Goal: Transaction & Acquisition: Book appointment/travel/reservation

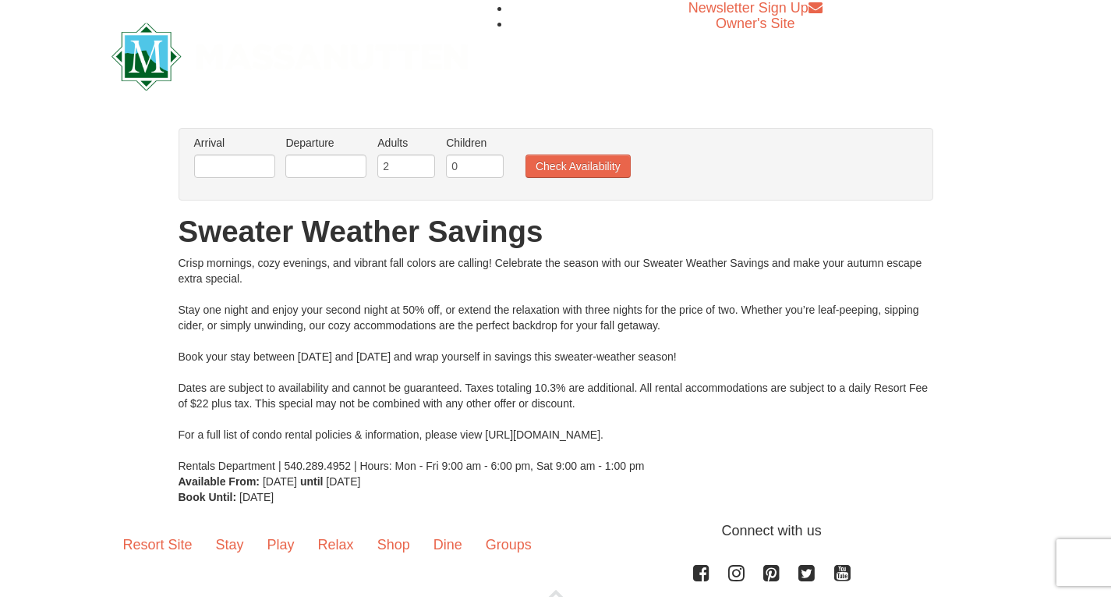
click at [260, 179] on li "Arrival Please format dates MM/DD/YYYY Please format dates MM/DD/YYYY" at bounding box center [234, 160] width 89 height 51
click at [257, 175] on input "text" at bounding box center [234, 165] width 81 height 23
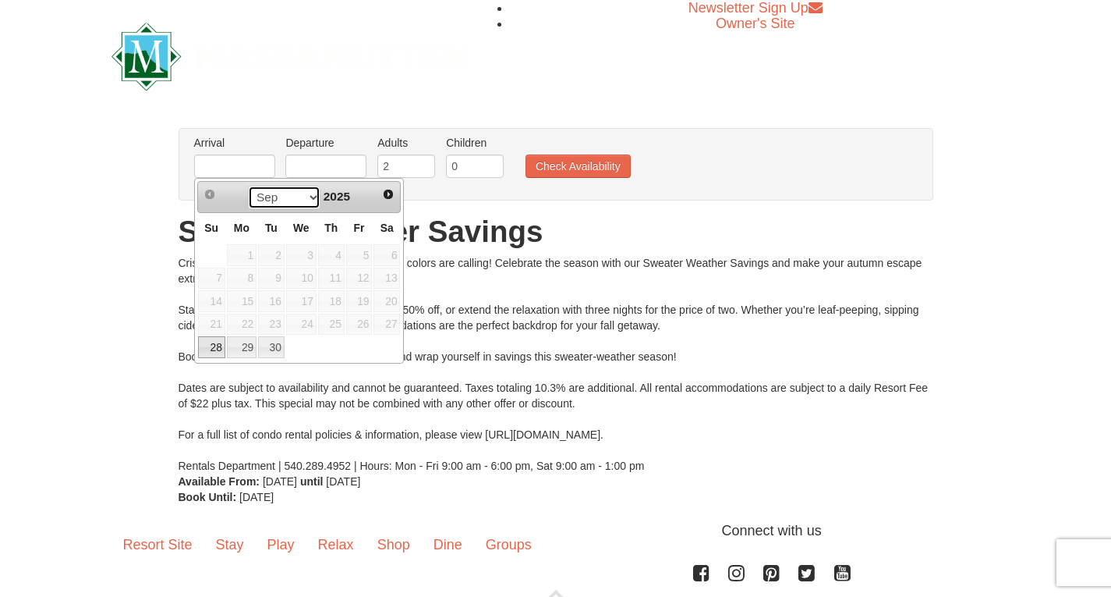
click at [305, 202] on select "Sep Oct" at bounding box center [284, 197] width 73 height 23
click at [283, 201] on select "Sep Oct" at bounding box center [284, 197] width 73 height 23
click at [248, 186] on select "Sep Oct" at bounding box center [284, 197] width 73 height 23
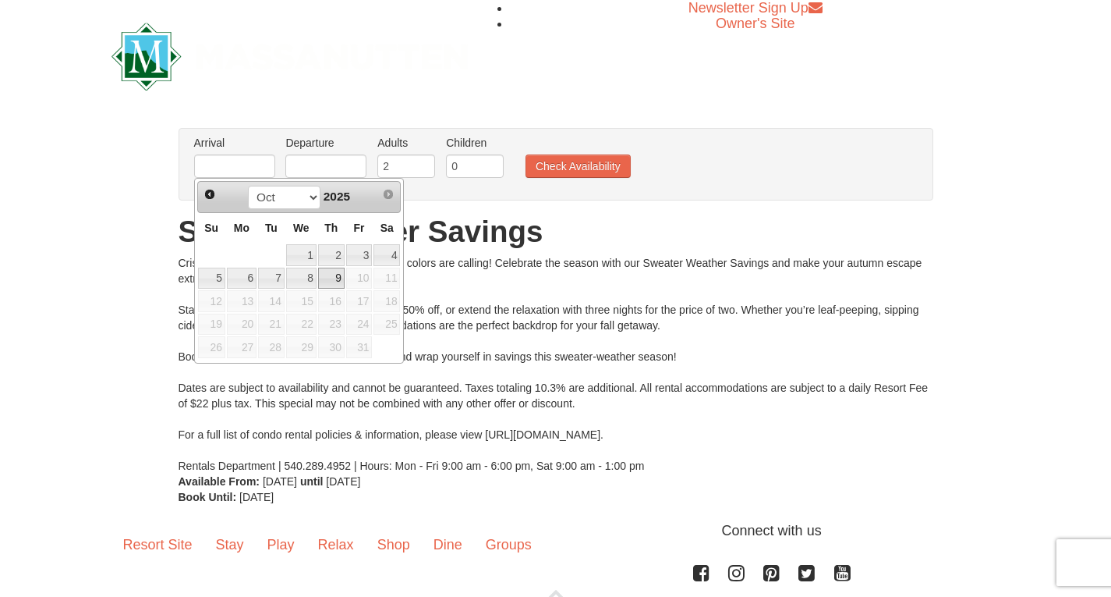
click at [331, 282] on link "9" at bounding box center [331, 278] width 27 height 22
type input "[DATE]"
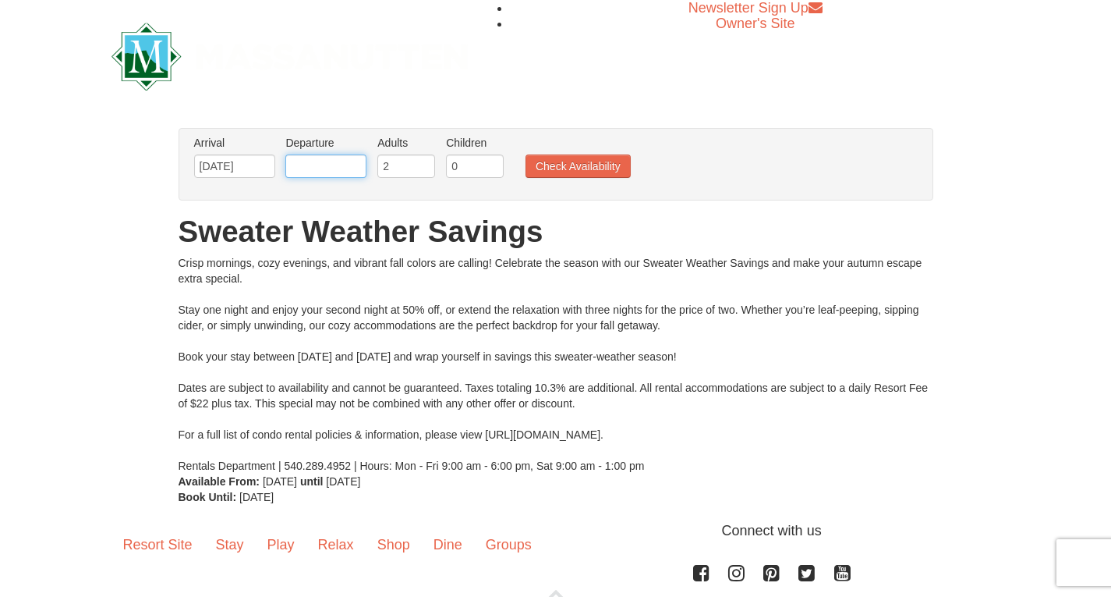
click at [338, 172] on input "text" at bounding box center [325, 165] width 81 height 23
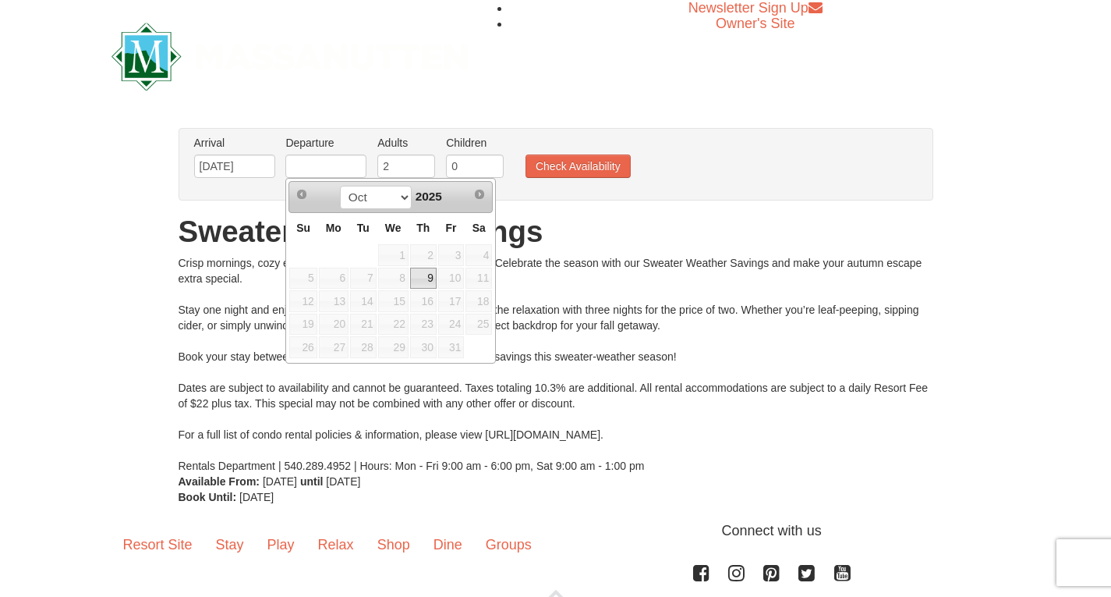
click at [425, 270] on link "9" at bounding box center [423, 278] width 27 height 22
type input "[DATE]"
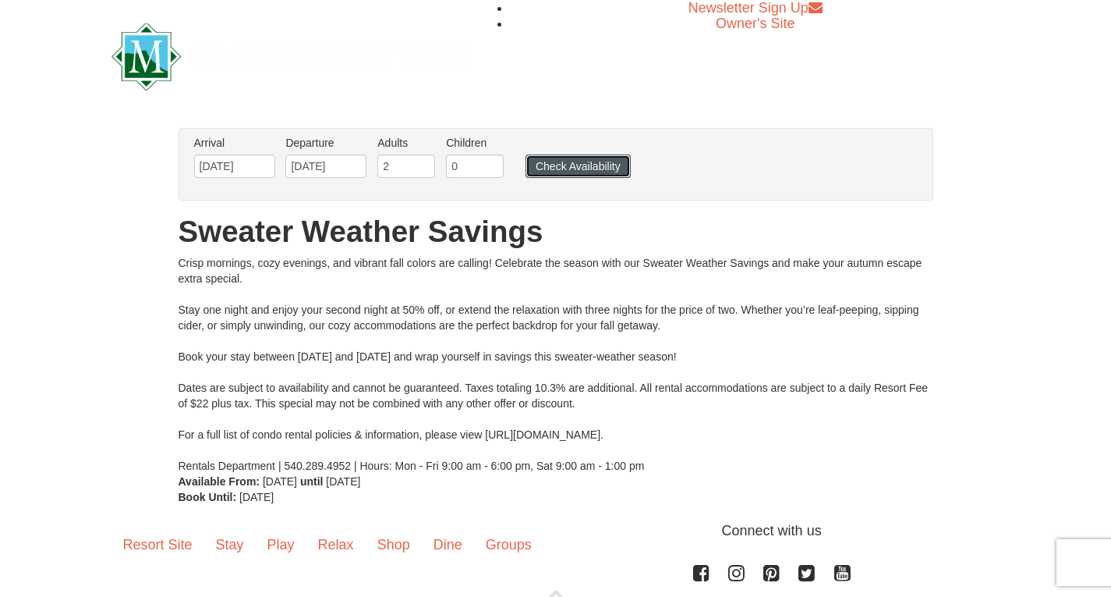
click at [565, 172] on button "Check Availability" at bounding box center [578, 165] width 105 height 23
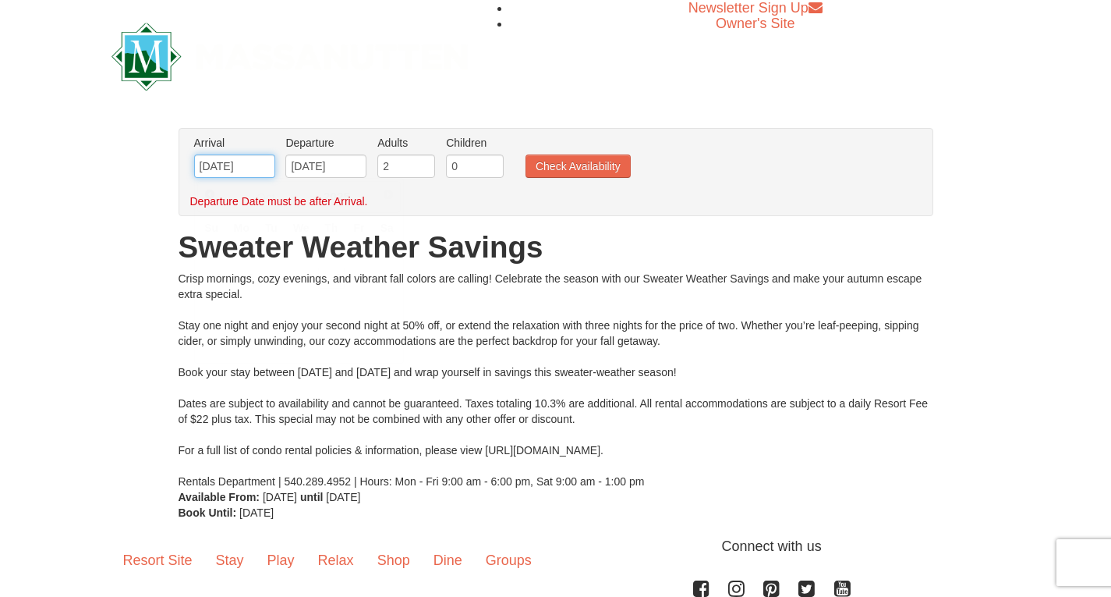
click at [237, 168] on input "[DATE]" at bounding box center [234, 165] width 81 height 23
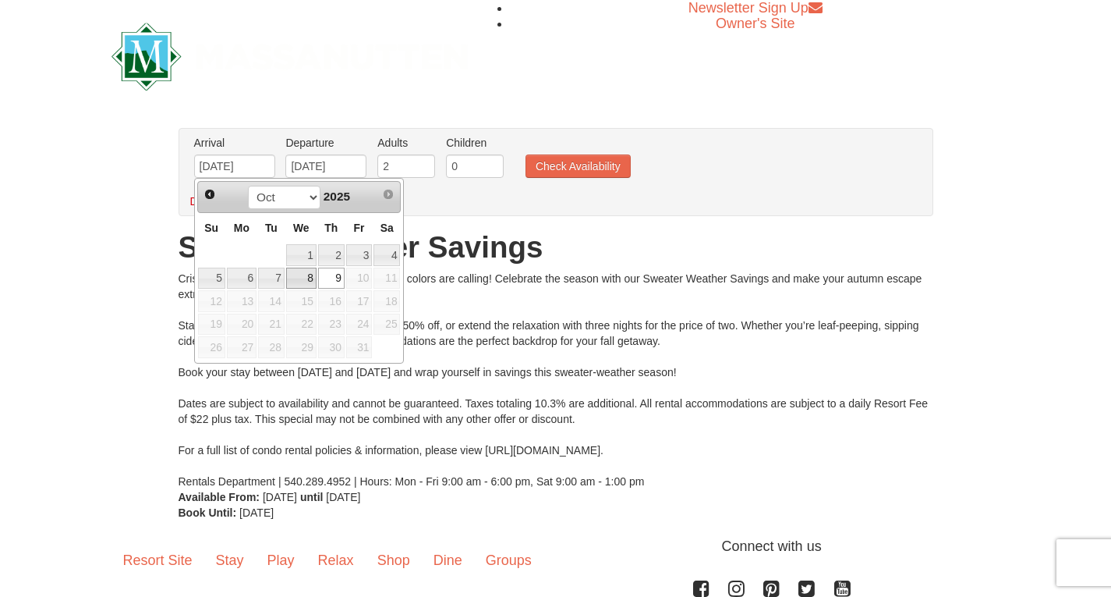
click at [304, 278] on link "8" at bounding box center [301, 278] width 30 height 22
type input "[DATE]"
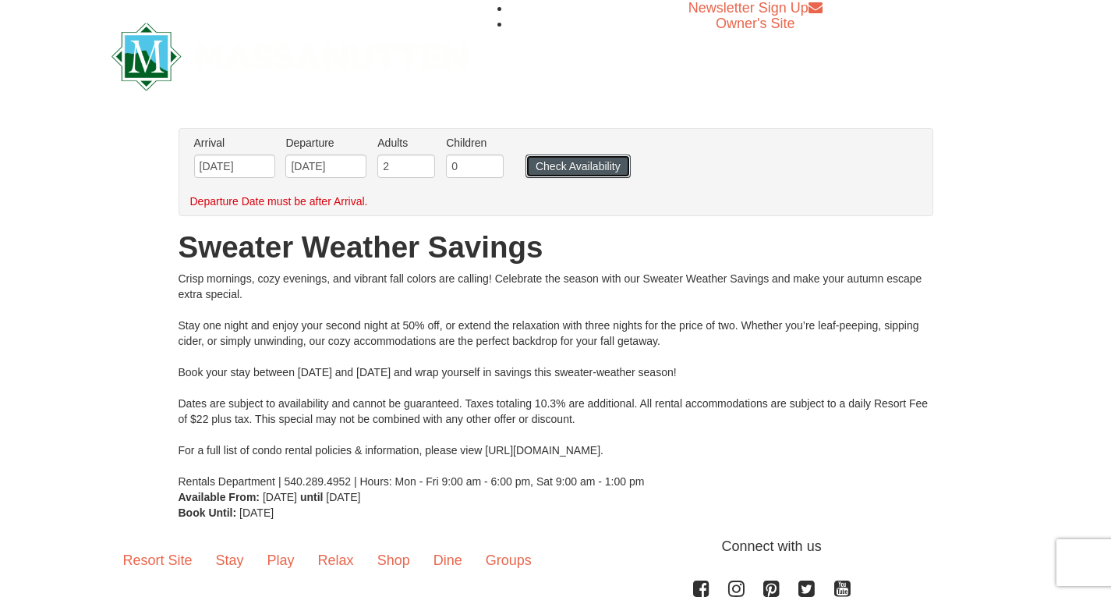
click at [578, 166] on button "Check Availability" at bounding box center [578, 165] width 105 height 23
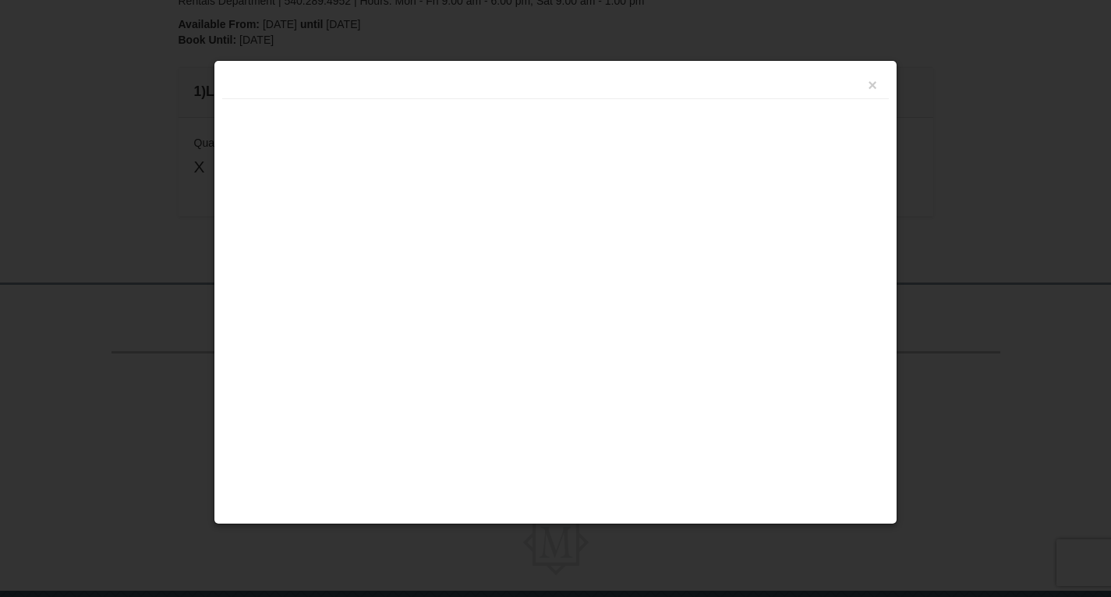
scroll to position [487, 0]
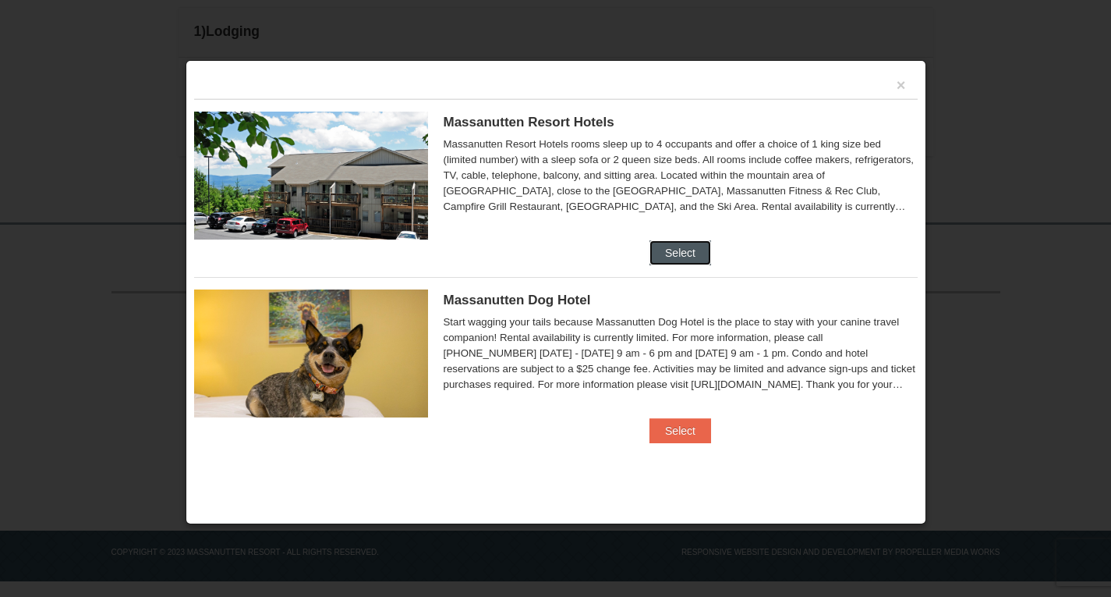
click at [686, 243] on button "Select" at bounding box center [681, 252] width 62 height 25
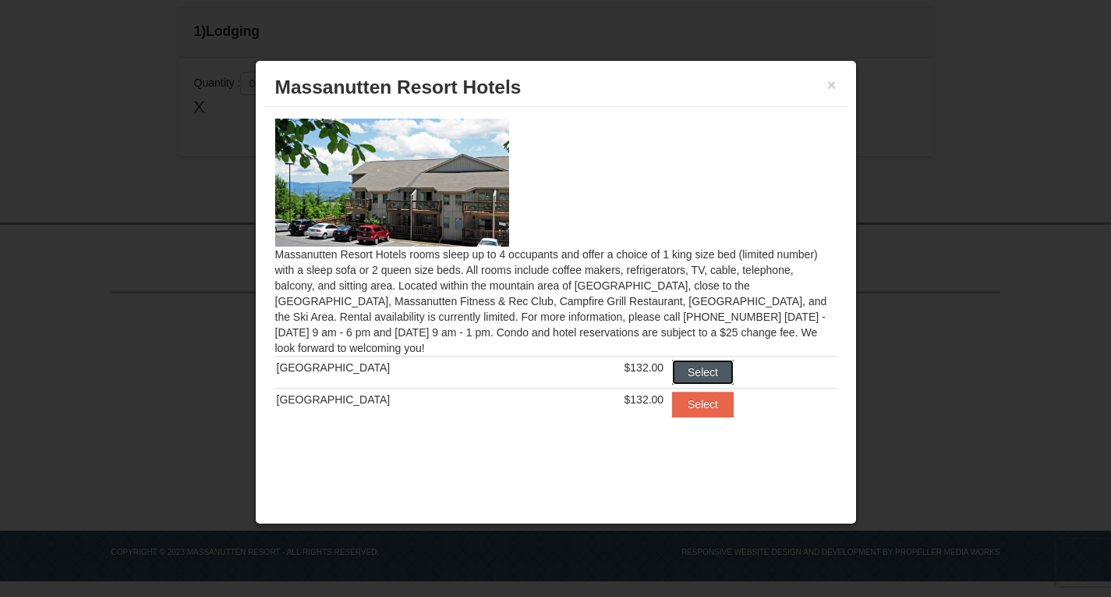
click at [681, 363] on button "Select" at bounding box center [703, 372] width 62 height 25
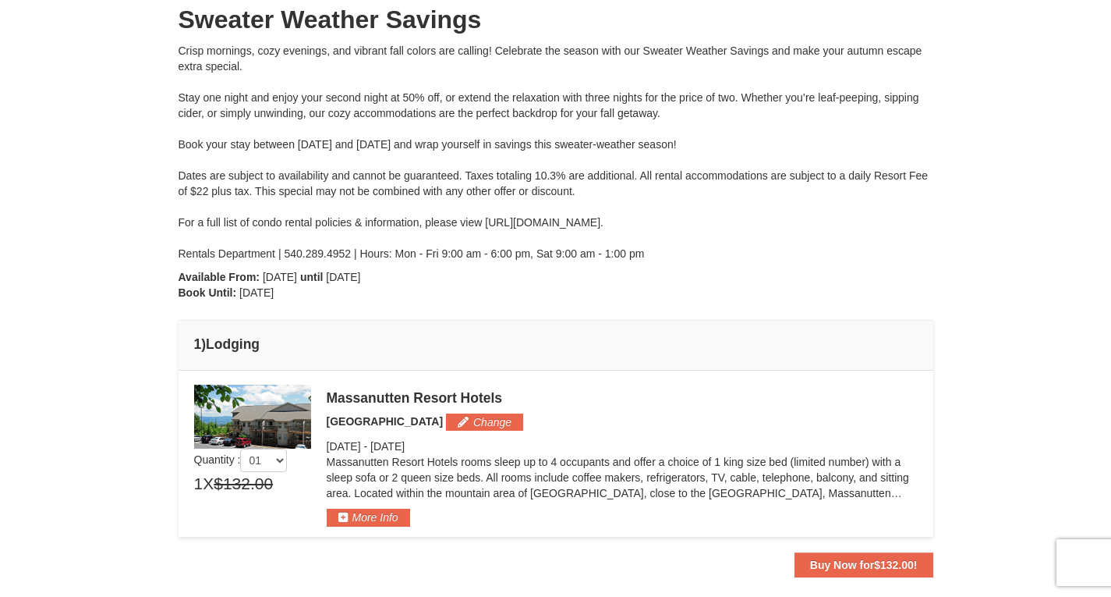
scroll to position [0, 0]
